Goal: Information Seeking & Learning: Learn about a topic

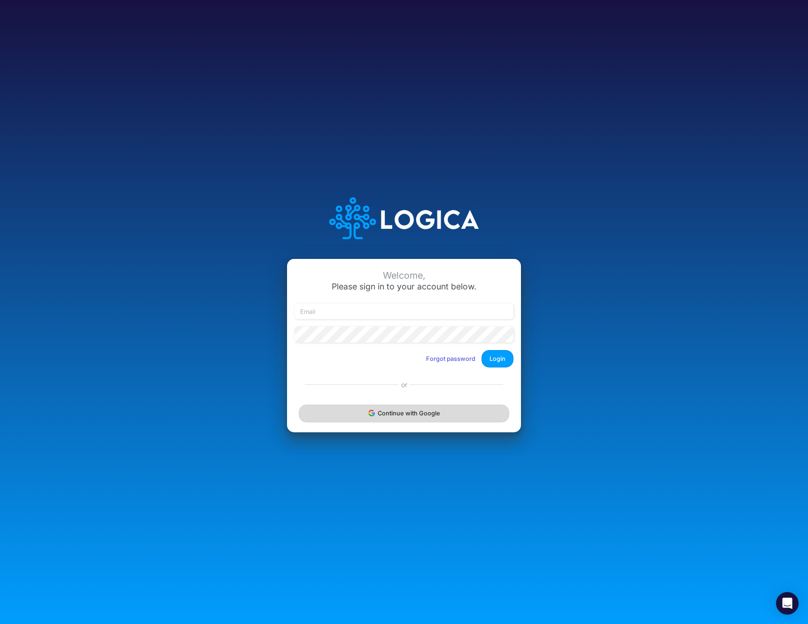
click at [433, 415] on button "Continue with Google" at bounding box center [404, 413] width 210 height 17
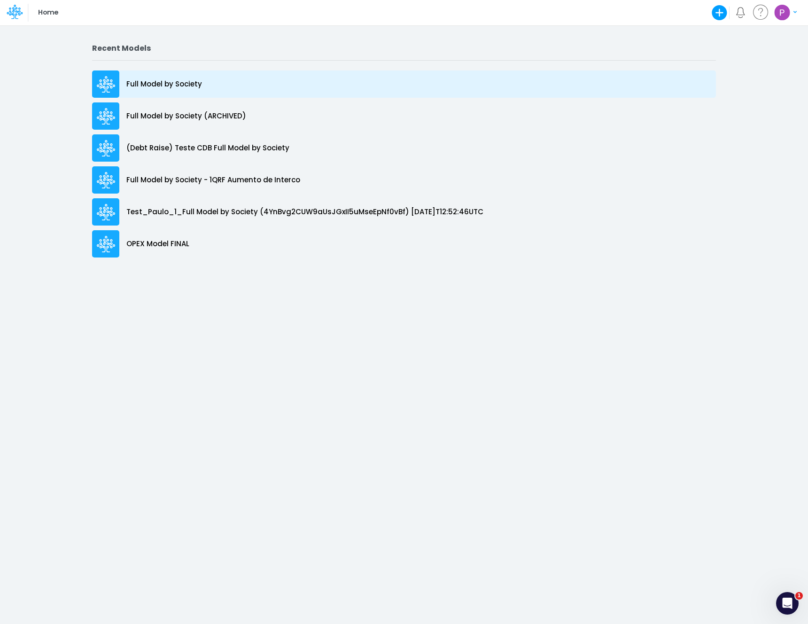
click at [162, 85] on p "Full Model by Society" at bounding box center [164, 84] width 76 height 11
